Goal: Information Seeking & Learning: Learn about a topic

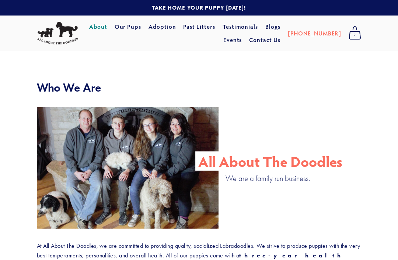
click at [142, 27] on link "Our Pups" at bounding box center [128, 26] width 27 height 13
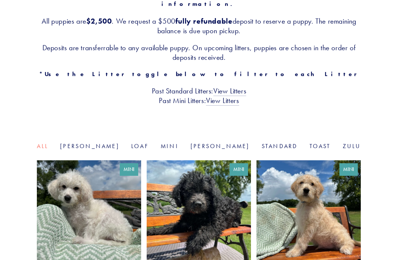
scroll to position [150, 0]
click at [111, 142] on link "[PERSON_NAME]" at bounding box center [89, 145] width 59 height 7
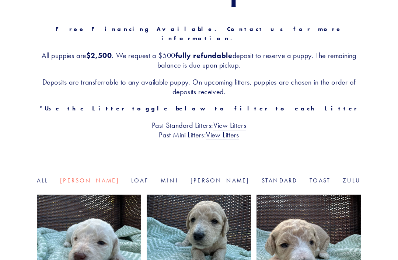
scroll to position [115, 0]
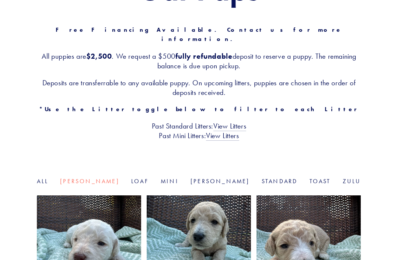
click at [310, 177] on link "Toast" at bounding box center [320, 180] width 21 height 7
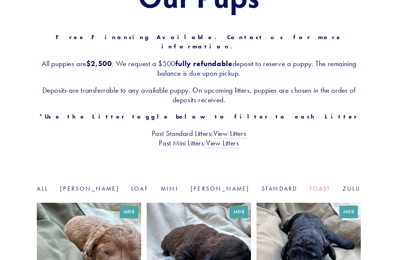
scroll to position [108, 0]
click at [343, 185] on link "Zulu" at bounding box center [352, 188] width 18 height 7
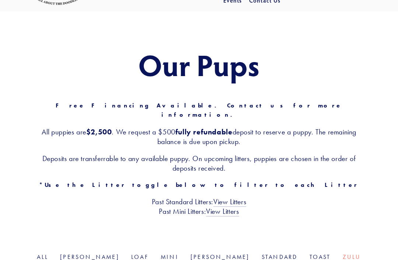
scroll to position [39, 0]
click at [204, 253] on link "Rosie" at bounding box center [220, 256] width 59 height 7
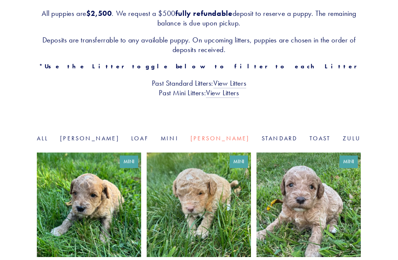
scroll to position [158, 0]
click at [143, 135] on link "Loaf" at bounding box center [140, 138] width 18 height 7
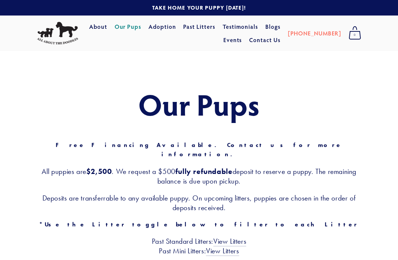
click at [176, 25] on link "Adoption" at bounding box center [163, 26] width 28 height 13
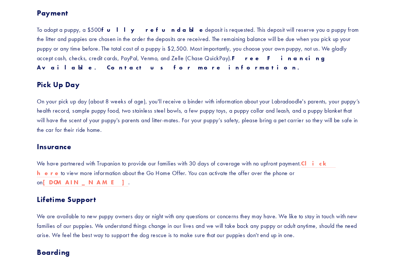
scroll to position [257, 0]
